Goal: Transaction & Acquisition: Obtain resource

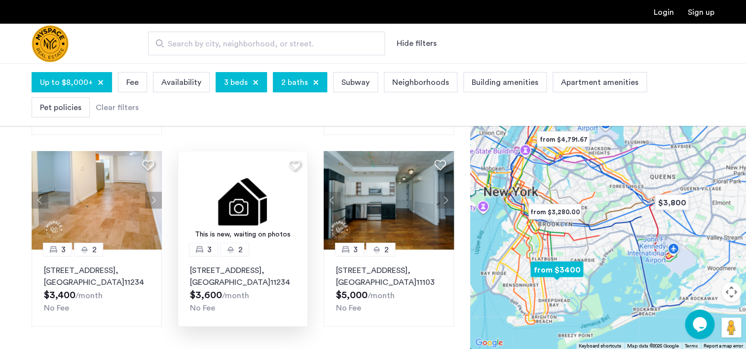
scroll to position [692, 0]
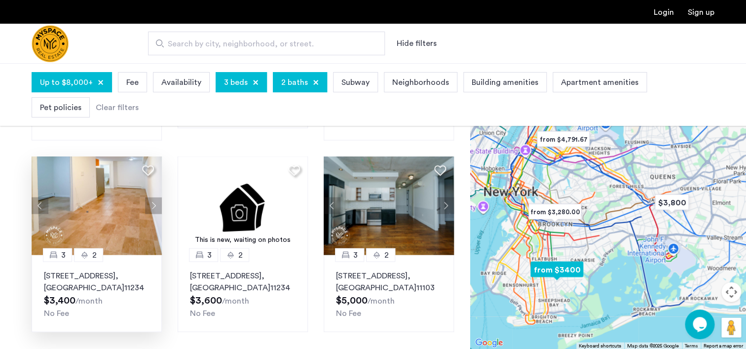
click at [155, 197] on button "Next apartment" at bounding box center [153, 205] width 17 height 17
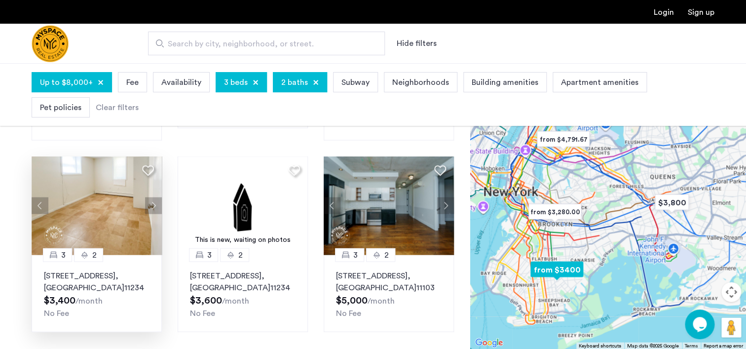
click at [155, 197] on button "Next apartment" at bounding box center [153, 205] width 17 height 17
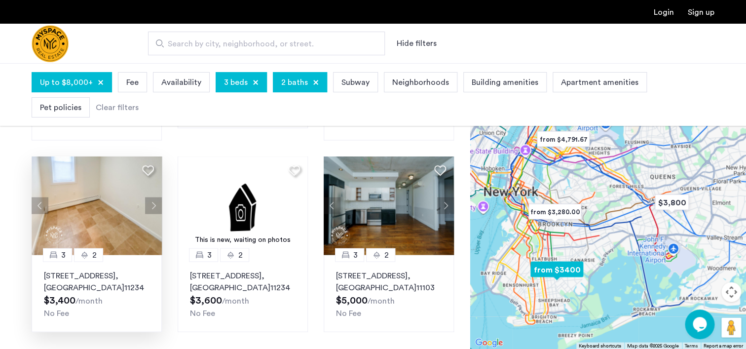
click at [155, 197] on button "Next apartment" at bounding box center [153, 205] width 17 height 17
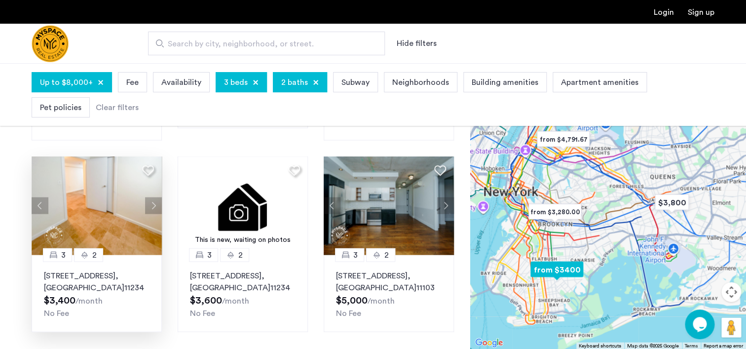
click at [155, 197] on button "Next apartment" at bounding box center [153, 205] width 17 height 17
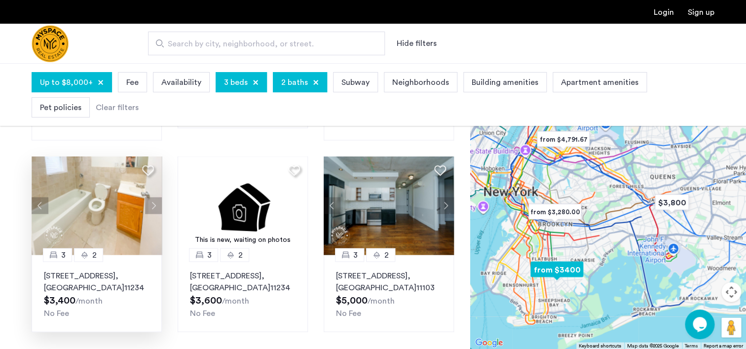
click at [155, 197] on button "Next apartment" at bounding box center [153, 205] width 17 height 17
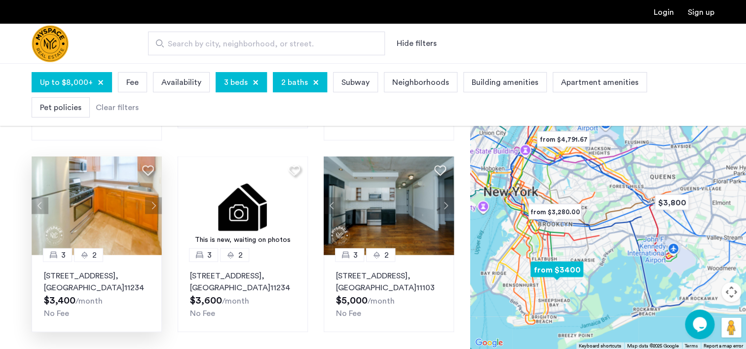
click at [155, 197] on button "Next apartment" at bounding box center [153, 205] width 17 height 17
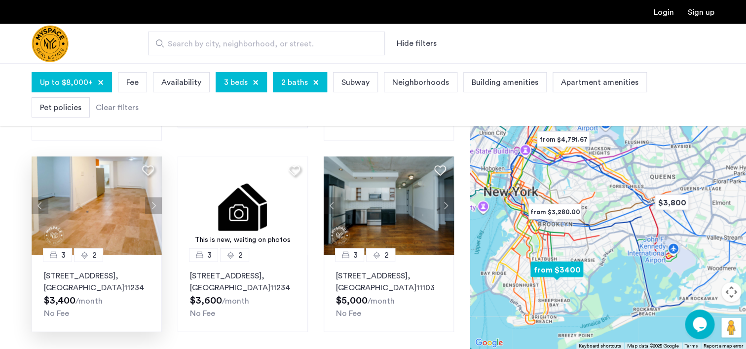
click at [155, 197] on button "Next apartment" at bounding box center [153, 205] width 17 height 17
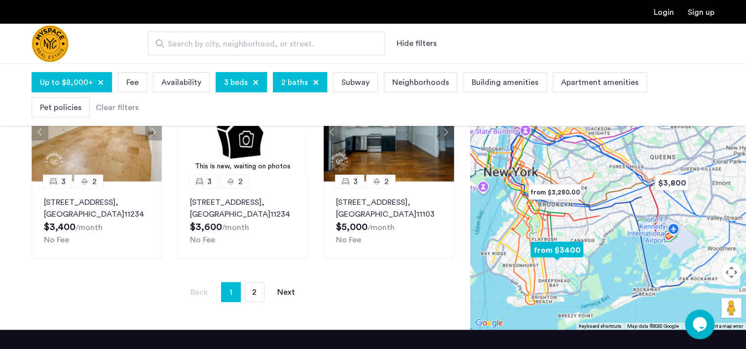
scroll to position [768, 0]
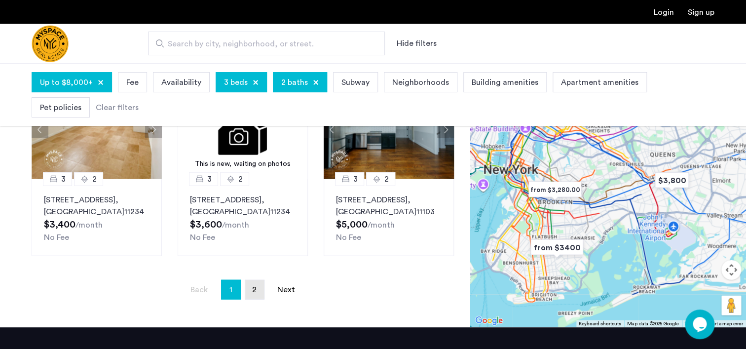
click at [253, 286] on span "2" at bounding box center [254, 290] width 4 height 8
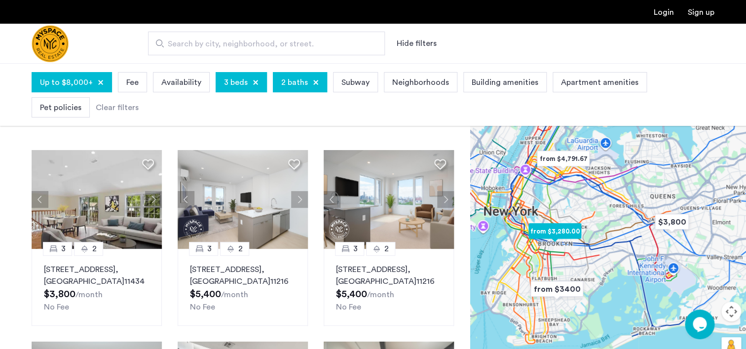
scroll to position [43, 0]
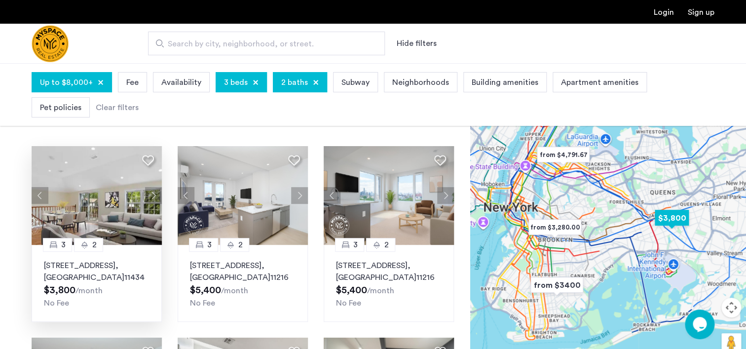
click at [153, 196] on button "Next apartment" at bounding box center [153, 195] width 17 height 17
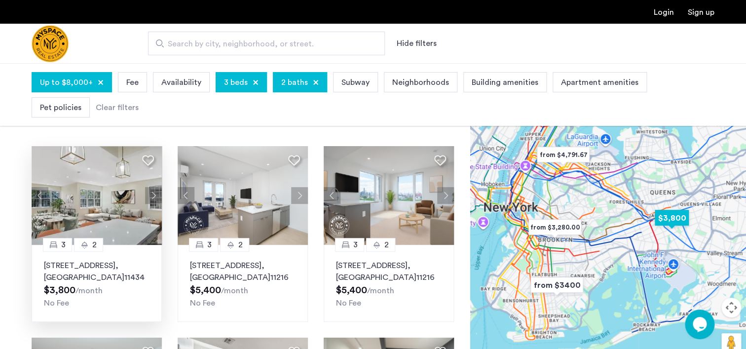
click at [153, 197] on button "Next apartment" at bounding box center [153, 195] width 17 height 17
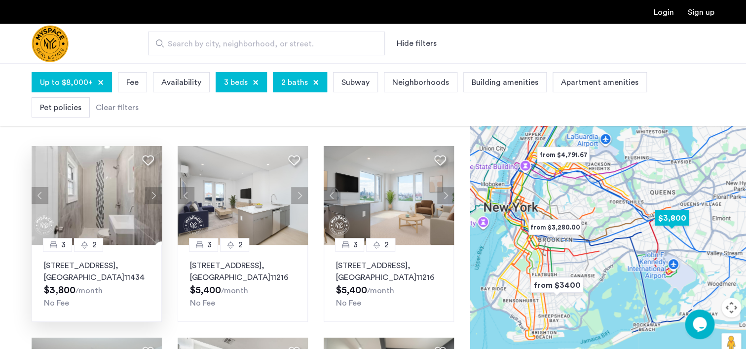
click at [153, 197] on button "Next apartment" at bounding box center [153, 195] width 17 height 17
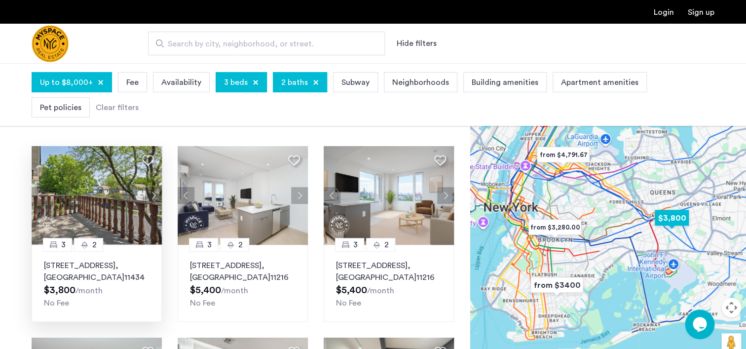
click at [153, 197] on button "Next apartment" at bounding box center [153, 195] width 17 height 17
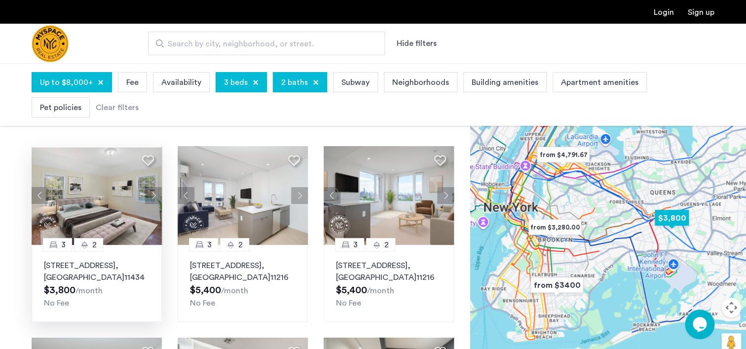
click at [153, 197] on button "Next apartment" at bounding box center [153, 195] width 17 height 17
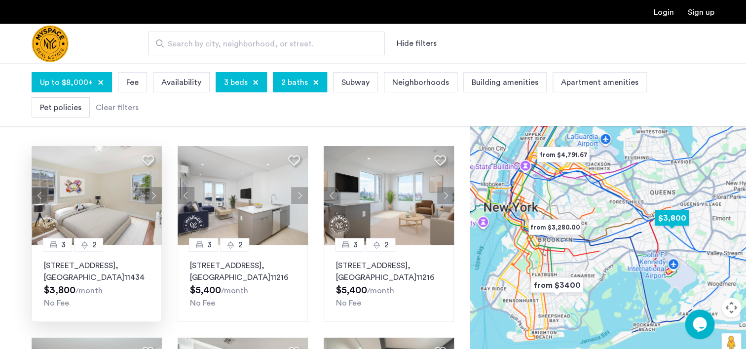
click at [153, 197] on button "Next apartment" at bounding box center [153, 195] width 17 height 17
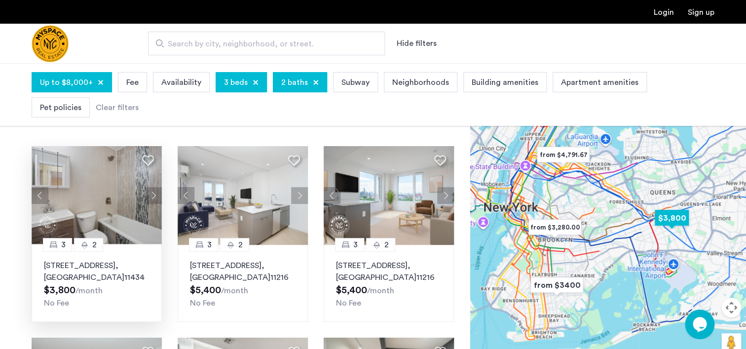
click at [153, 197] on button "Next apartment" at bounding box center [153, 195] width 17 height 17
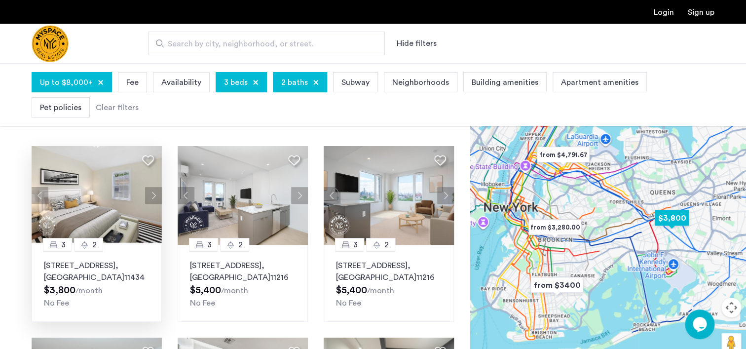
click at [153, 197] on button "Next apartment" at bounding box center [153, 195] width 17 height 17
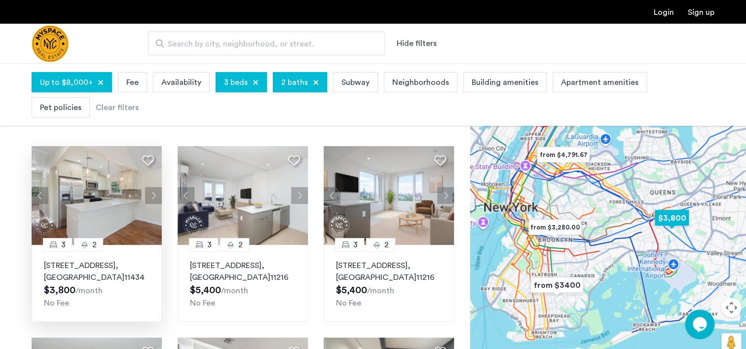
click at [153, 197] on button "Next apartment" at bounding box center [153, 195] width 17 height 17
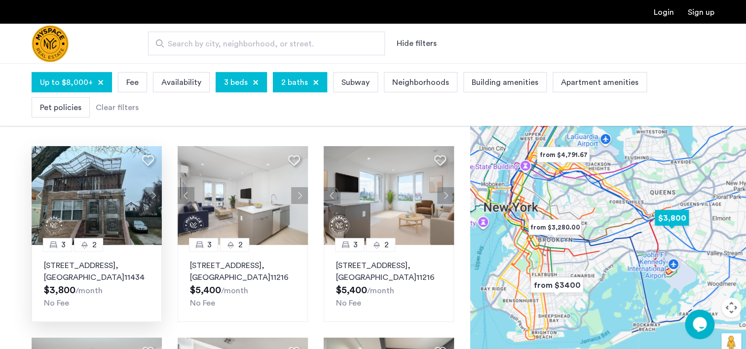
click at [153, 197] on button "Next apartment" at bounding box center [153, 195] width 17 height 17
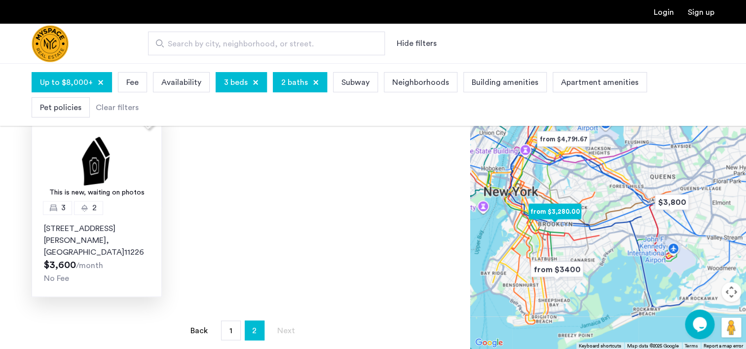
scroll to position [472, 0]
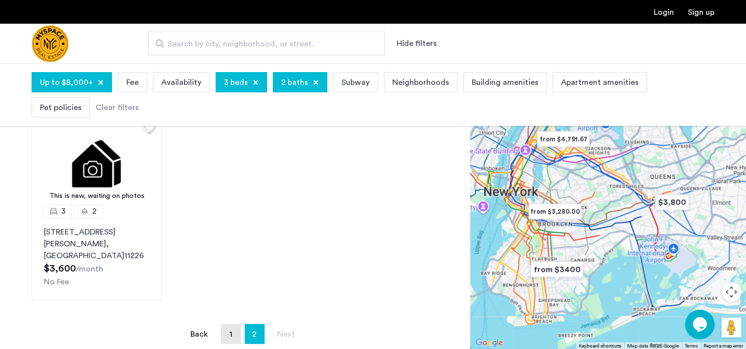
click at [234, 324] on link "page 1" at bounding box center [231, 333] width 19 height 19
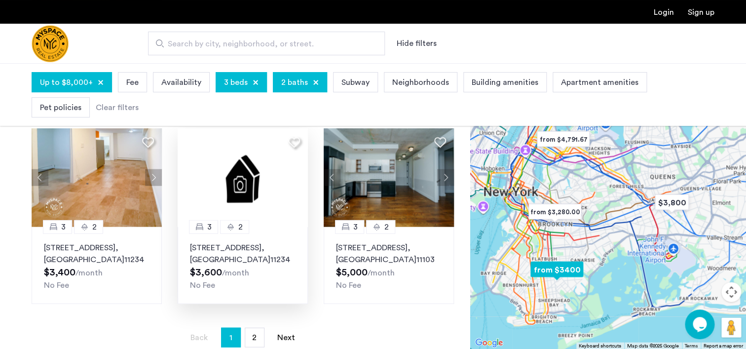
scroll to position [709, 0]
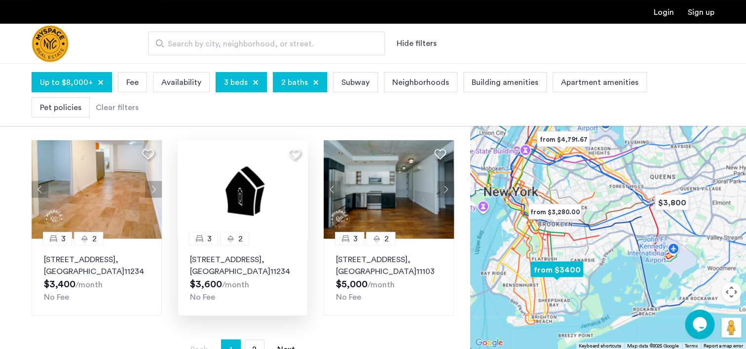
click at [226, 184] on img at bounding box center [243, 189] width 130 height 99
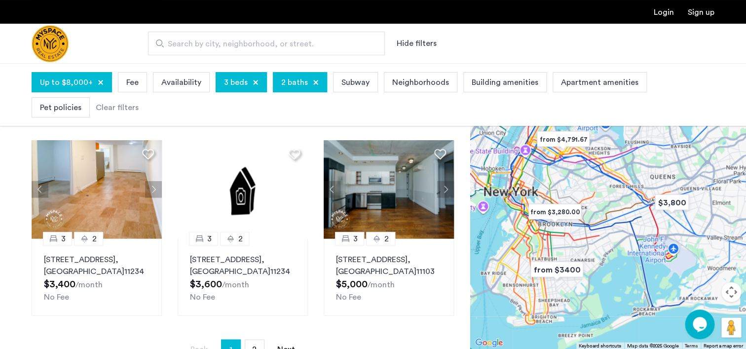
scroll to position [755, 0]
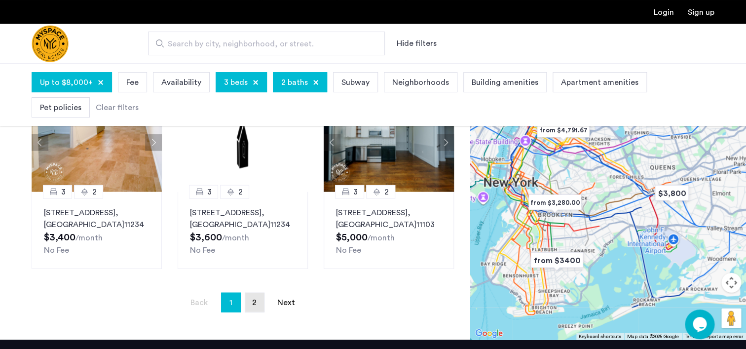
click at [251, 293] on link "page 2" at bounding box center [254, 302] width 19 height 19
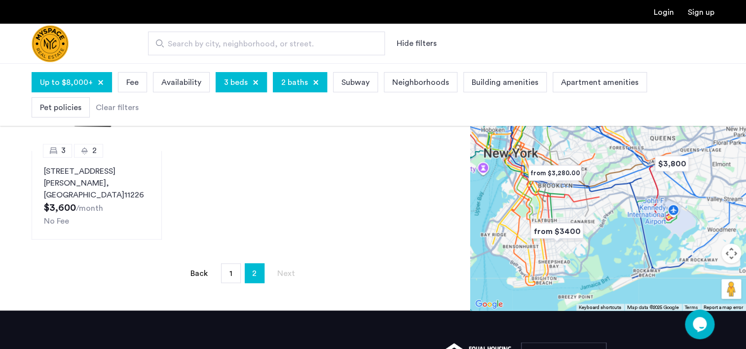
scroll to position [534, 0]
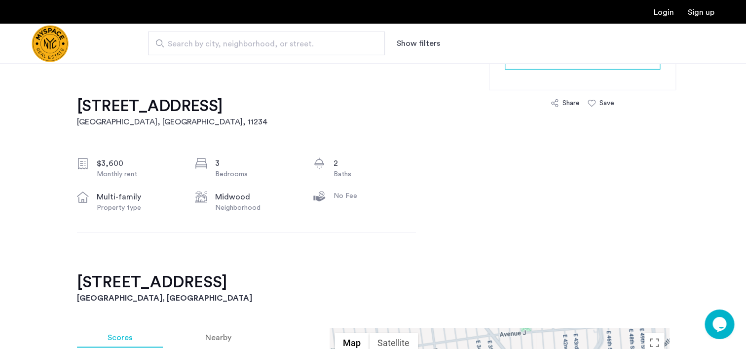
scroll to position [273, 0]
